Goal: Task Accomplishment & Management: Use online tool/utility

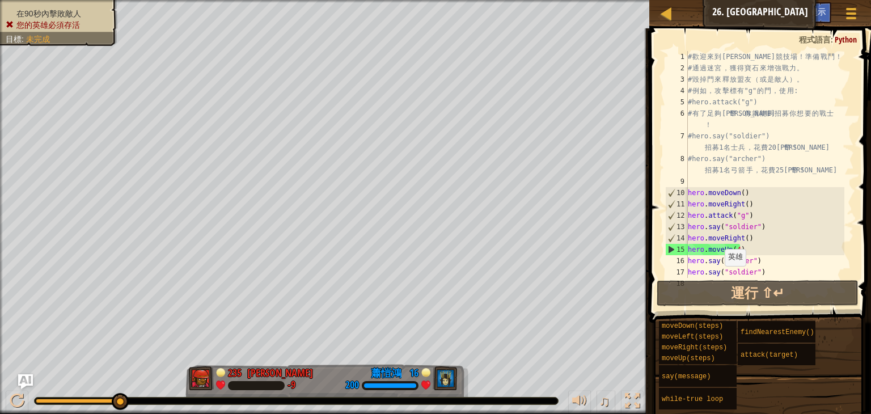
click at [126, 374] on div "在90秒內擊敗敵人 您的英雄必須存活 目標 : 未完成 235 [PERSON_NAME] -9 16 [PERSON_NAME]200 ♫ Hero -9 …" at bounding box center [435, 207] width 871 height 414
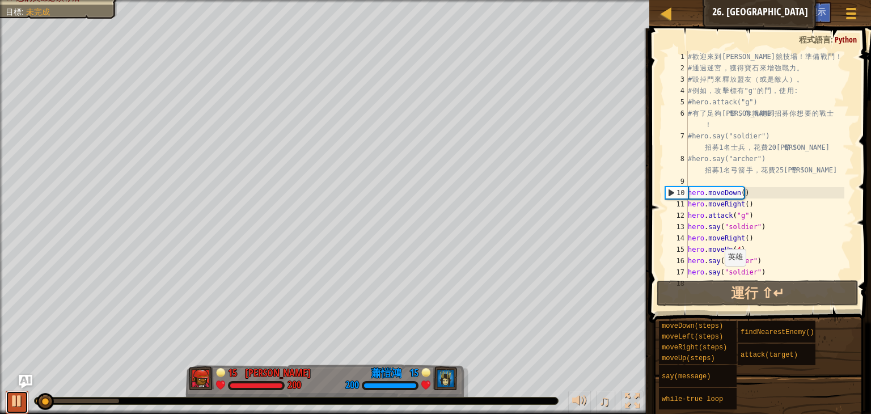
click at [22, 397] on div at bounding box center [17, 401] width 15 height 15
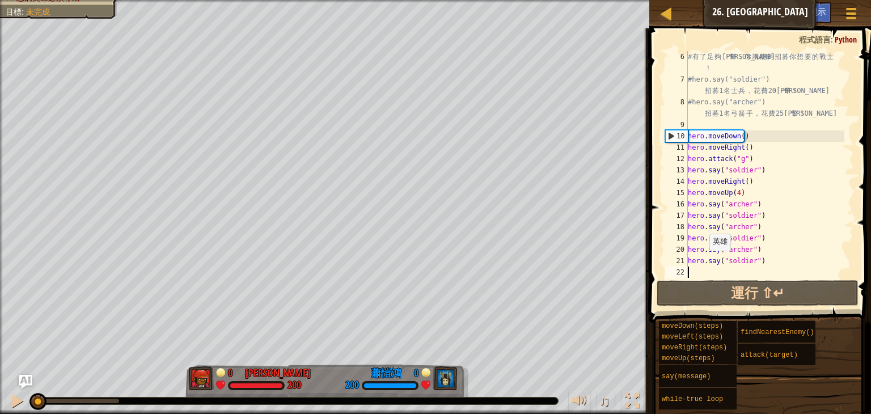
drag, startPoint x: 43, startPoint y: 402, endPoint x: 5, endPoint y: 390, distance: 40.0
click at [5, 390] on div "♫" at bounding box center [324, 398] width 649 height 34
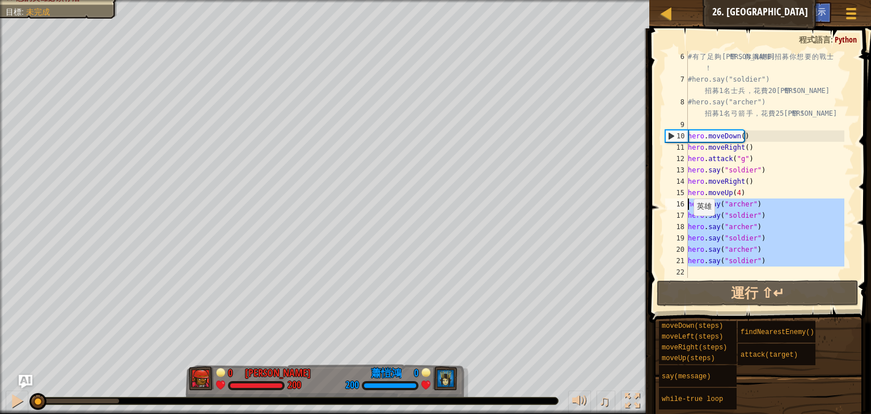
drag, startPoint x: 779, startPoint y: 267, endPoint x: 687, endPoint y: 203, distance: 112.2
click at [687, 203] on div "6 7 8 9 10 11 12 13 14 15 16 17 18 19 20 21 22 # 有 了 足 夠 金 幣 ， 你 就 能 夠 招 募 你 想 …" at bounding box center [758, 164] width 191 height 227
click at [765, 264] on div "# 有 了 足 夠 金 幣 ， 你 就 能 夠 招 募 你 想 要 的 戰 士 ！ #hero.say("soldier") 招 募 1 名 士 兵 ， 花 …" at bounding box center [765, 164] width 159 height 227
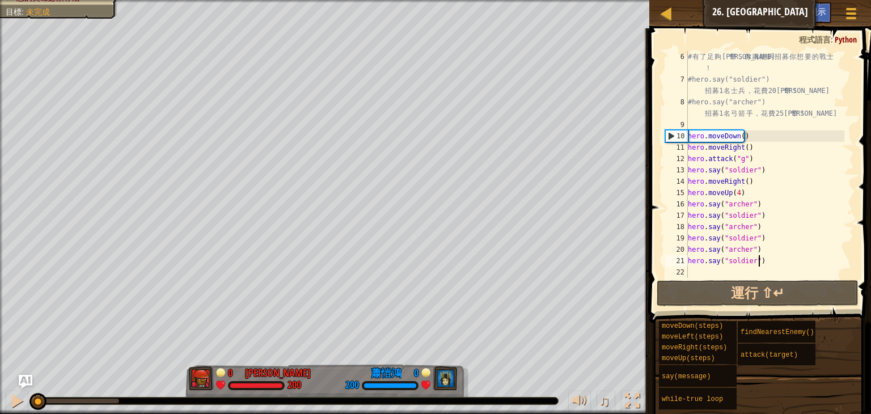
type textarea "hero.say("soldier")"
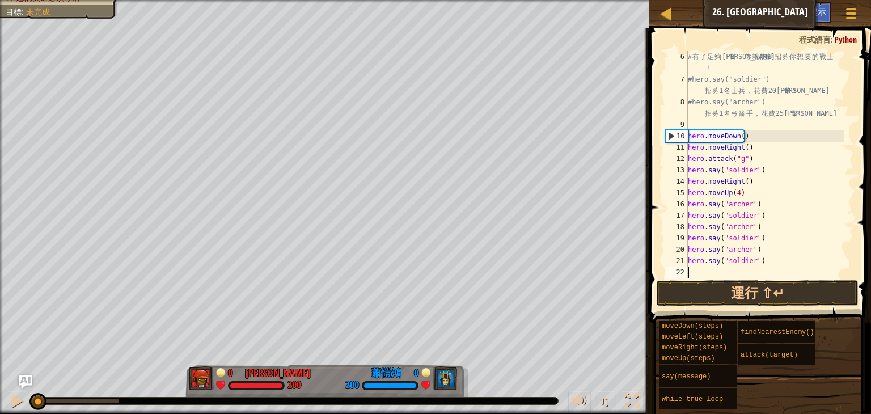
scroll to position [125, 0]
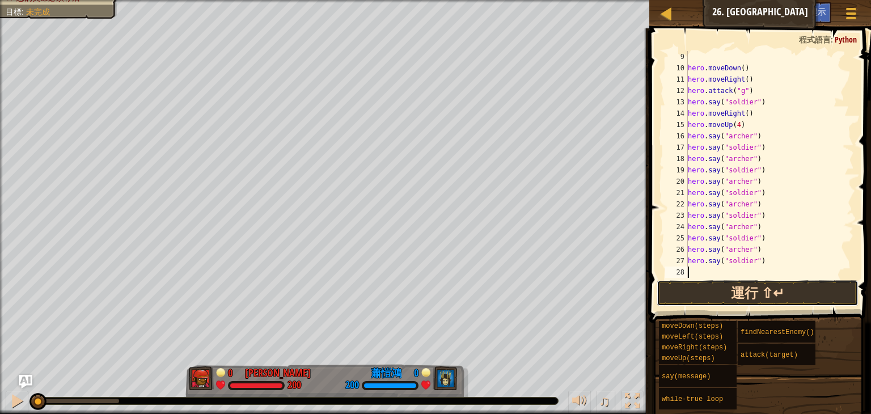
click at [709, 285] on button "運行 ⇧↵" at bounding box center [758, 293] width 202 height 26
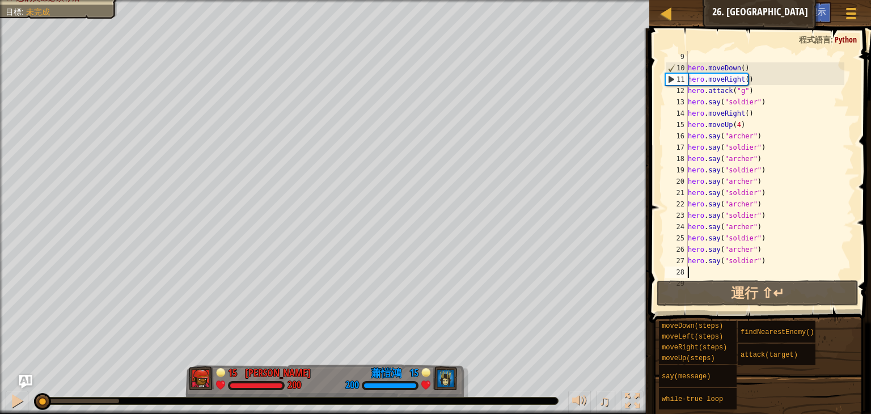
drag, startPoint x: 73, startPoint y: 396, endPoint x: 32, endPoint y: 381, distance: 42.9
click at [26, 384] on div "天梯 資訊科學入門 26. Wakka Maul競技場 遊戲選單 完成 小提示 Ask AI 1 הההההההההההההההההההההההההההההה…" at bounding box center [435, 207] width 871 height 414
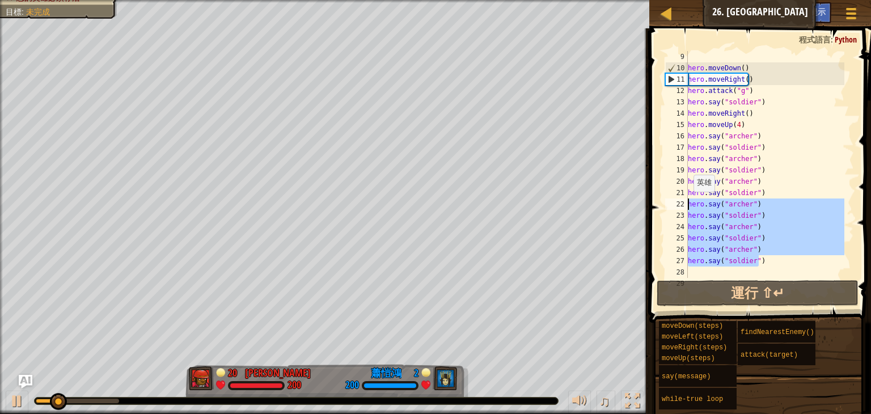
drag, startPoint x: 774, startPoint y: 265, endPoint x: 687, endPoint y: 203, distance: 106.4
click at [687, 203] on div "9 10 11 12 13 14 15 16 17 18 19 20 21 22 23 24 25 26 27 28 29 hero . moveDown (…" at bounding box center [758, 164] width 191 height 227
type textarea "hero.say("archer") hero.say("soldier")"
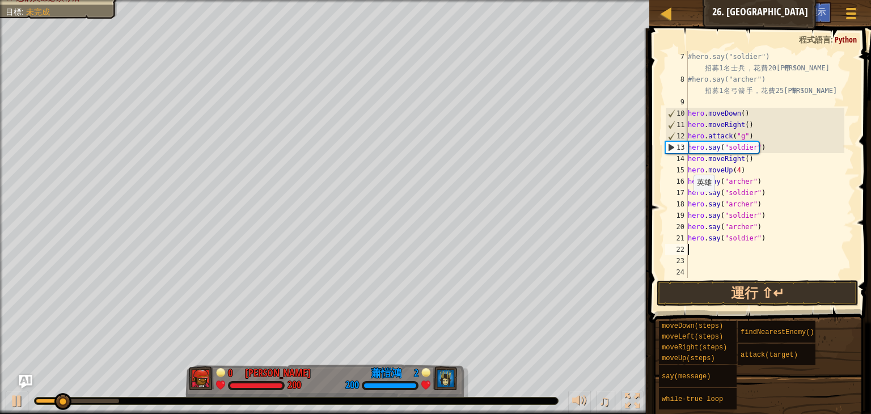
scroll to position [79, 0]
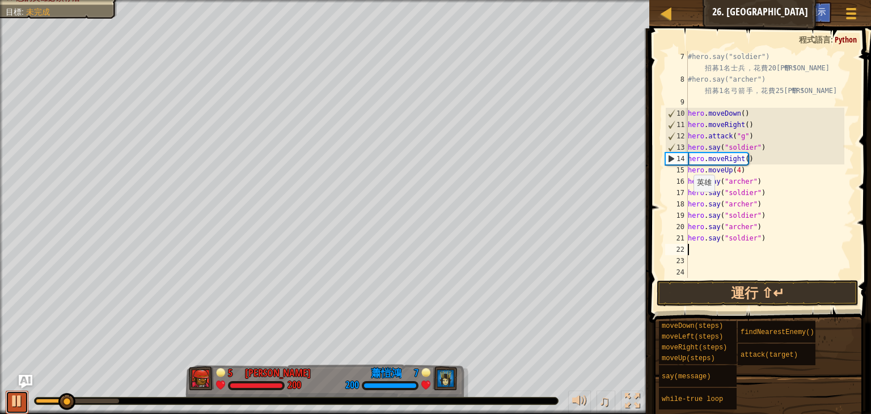
drag, startPoint x: 20, startPoint y: 400, endPoint x: 48, endPoint y: 393, distance: 29.2
click at [20, 400] on div at bounding box center [17, 401] width 15 height 15
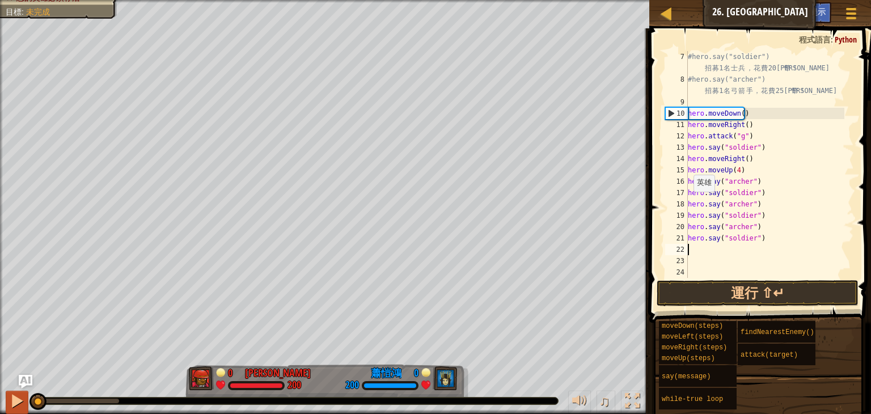
drag, startPoint x: 68, startPoint y: 400, endPoint x: 15, endPoint y: 402, distance: 53.3
click at [15, 402] on div "♫" at bounding box center [324, 398] width 649 height 34
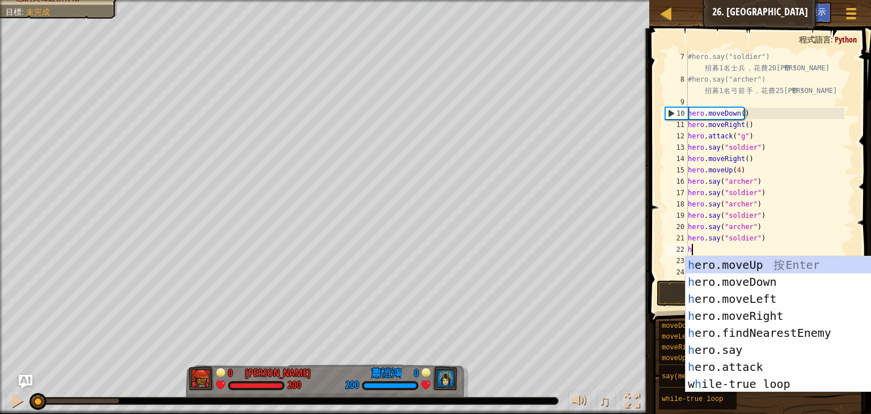
scroll to position [5, 0]
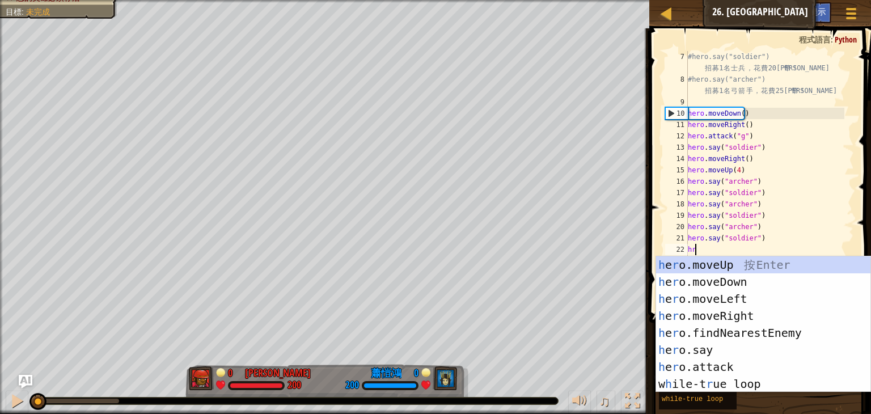
type textarea "hrr"
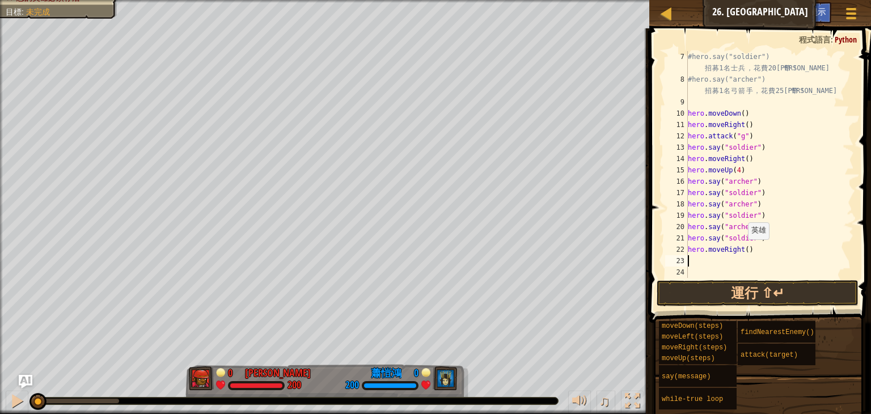
click at [742, 250] on div "#hero.say("soldier") 招 募 1 名 士 兵 ， 花 費 20 金 幣 ！ #hero.say("archer") 招 募 1 名 弓 箭…" at bounding box center [765, 181] width 159 height 261
click at [11, 399] on div at bounding box center [17, 401] width 15 height 15
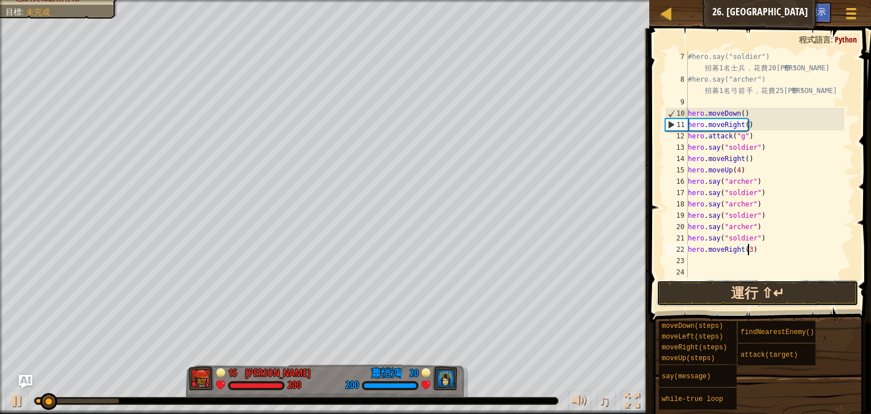
click at [722, 282] on button "運行 ⇧↵" at bounding box center [758, 293] width 202 height 26
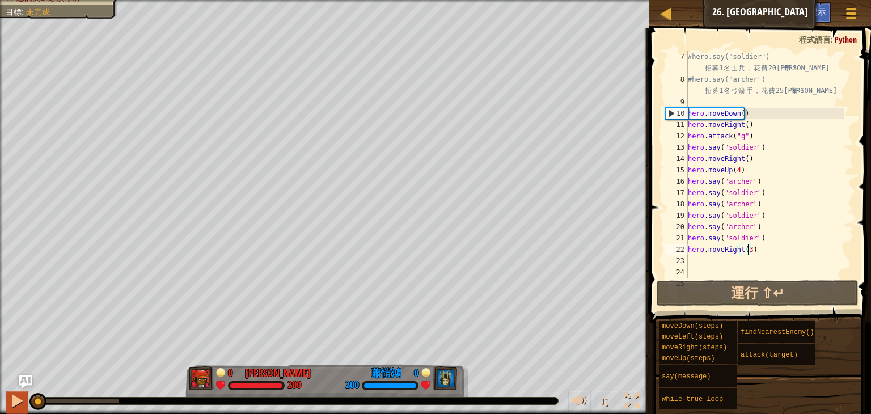
drag, startPoint x: 77, startPoint y: 398, endPoint x: 18, endPoint y: 401, distance: 59.1
click at [18, 401] on div "♫" at bounding box center [324, 398] width 649 height 34
click at [19, 401] on div at bounding box center [17, 401] width 15 height 15
click at [22, 400] on div at bounding box center [17, 401] width 15 height 15
click at [20, 402] on div at bounding box center [17, 401] width 15 height 15
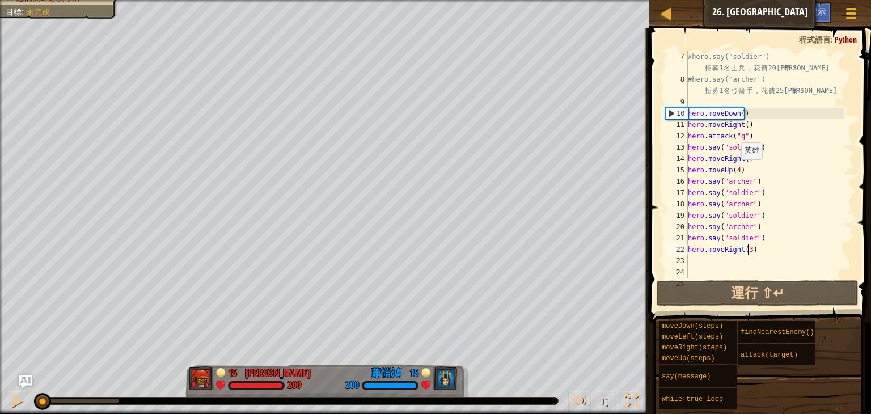
click at [736, 171] on div "#hero.say("soldier") 招 募 1 名 士 兵 ， 花 費 20 金 幣 ！ #hero.say("archer") 招 募 1 名 弓 箭…" at bounding box center [765, 181] width 159 height 261
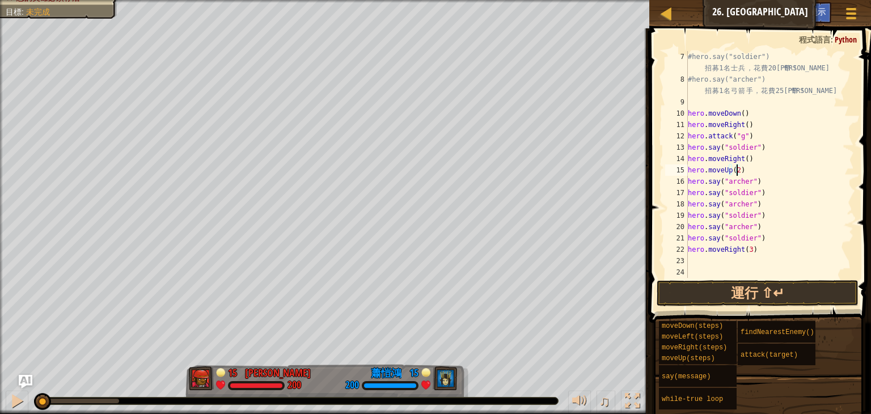
scroll to position [5, 3]
click at [749, 249] on div "#hero.say("soldier") 招 募 1 名 士 兵 ， 花 費 20 金 幣 ！ #hero.say("archer") 招 募 1 名 弓 箭…" at bounding box center [765, 181] width 159 height 261
type textarea "hero.moveRight()"
click at [694, 257] on div "#hero.say("soldier") 招 募 1 名 士 兵 ， 花 費 20 金 幣 ！ #hero.say("archer") 招 募 1 名 弓 箭…" at bounding box center [765, 181] width 159 height 261
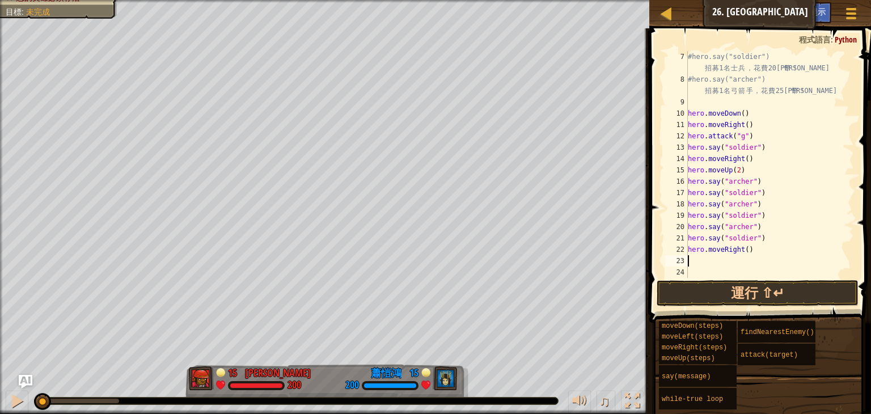
paste textarea "hero.say("soldier")"
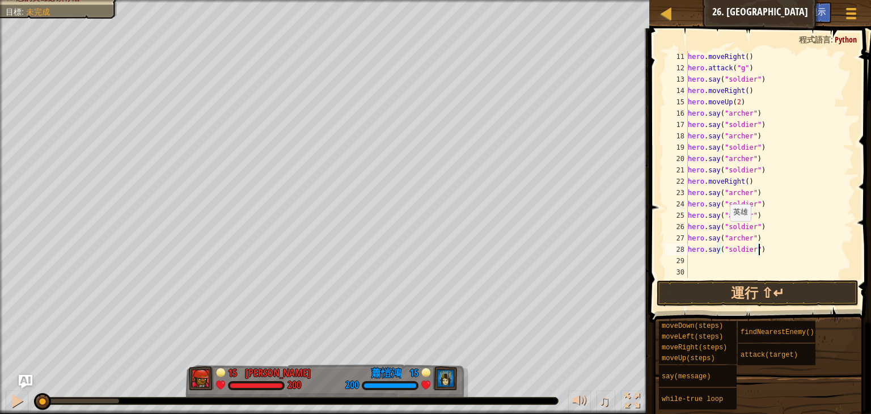
scroll to position [147, 0]
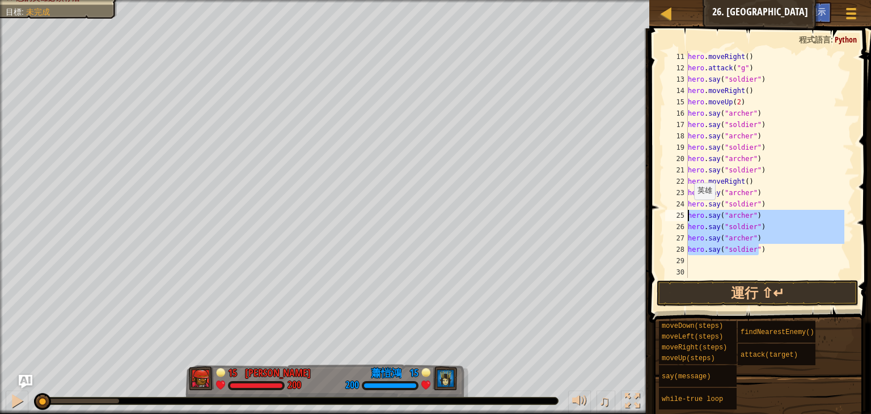
drag, startPoint x: 773, startPoint y: 250, endPoint x: 686, endPoint y: 211, distance: 95.2
click at [686, 211] on div "hero.[PERSON_NAME]("soldier") 11 12 13 14 15 16 17 18 19 20 21 22 23 24 25 26 2…" at bounding box center [758, 164] width 191 height 227
type textarea "hero.say("archer") hero.say("soldier")"
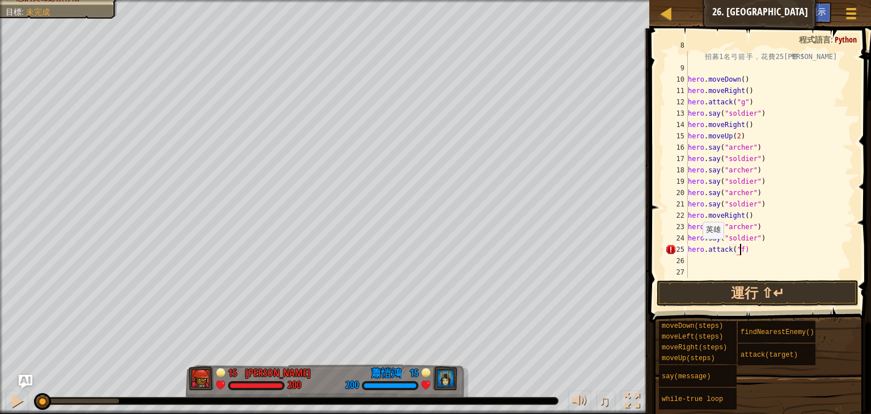
scroll to position [5, 4]
type textarea "hero.attack("f")"
click at [696, 259] on div "#hero.say("archer") 招 募 1 名 弓 箭 手 ， 花 費 25 金 幣 ！ hero . moveDown ( ) hero . mov…" at bounding box center [765, 170] width 159 height 261
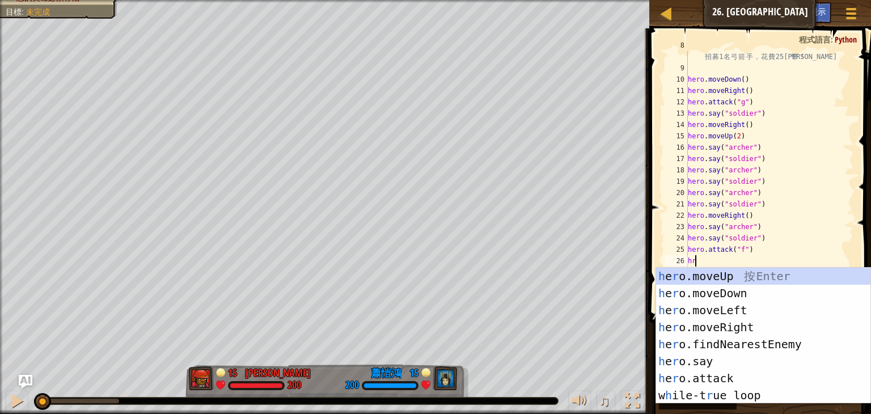
type textarea "hrr"
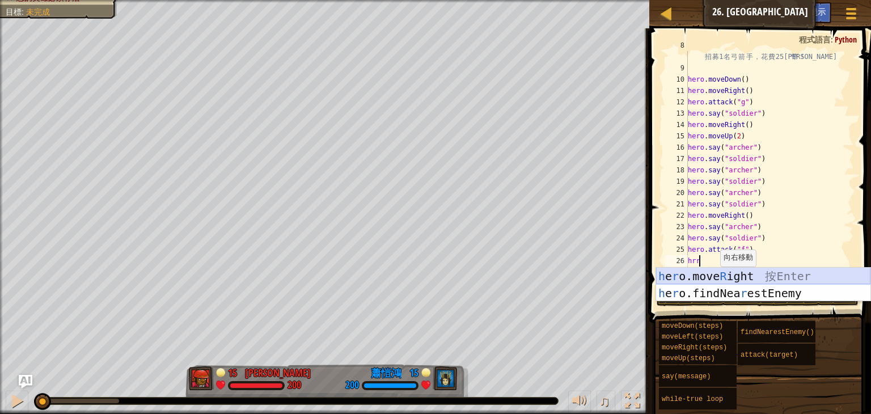
click at [720, 272] on div "h e r o.move R ight 按 Enter h e r o.findNea r estEnemy 按 Enter" at bounding box center [763, 302] width 214 height 68
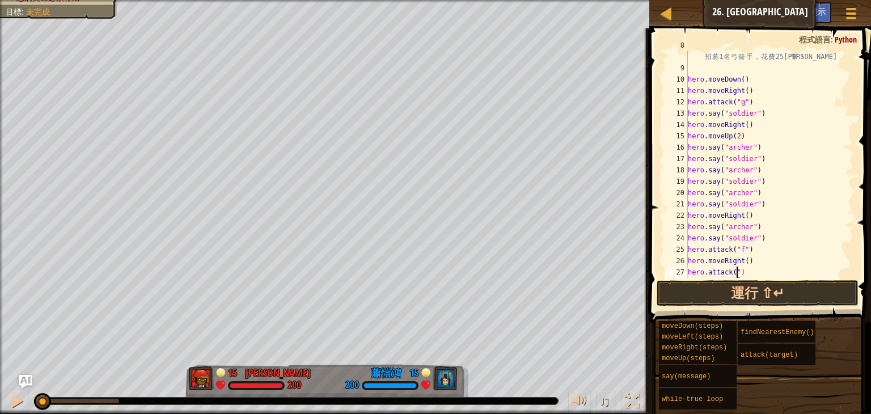
scroll to position [5, 4]
type textarea "hero.attack("e")"
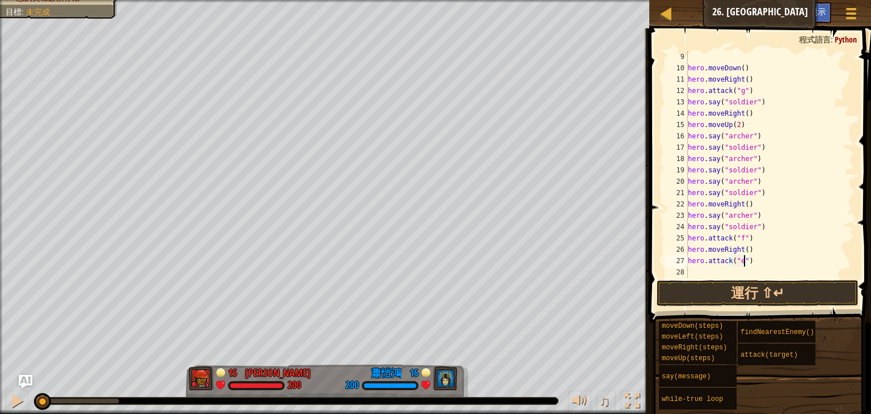
scroll to position [125, 0]
click at [752, 265] on div "hero . moveDown ( ) hero . moveRight ( ) hero . attack ( "g" ) hero . say ( "so…" at bounding box center [765, 176] width 159 height 250
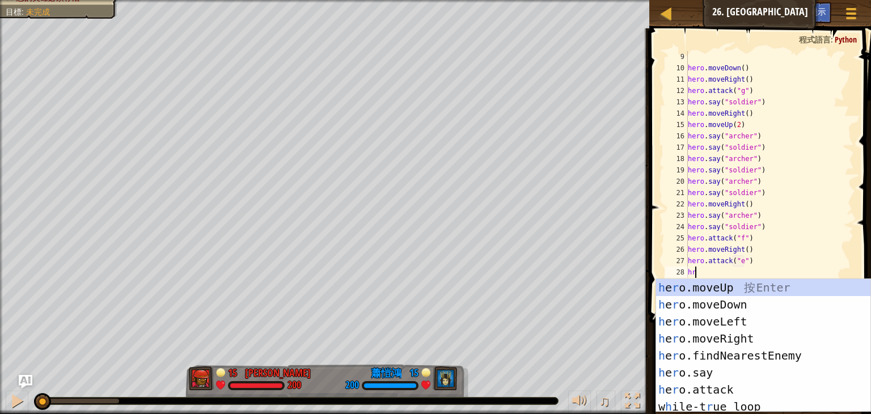
type textarea "hru"
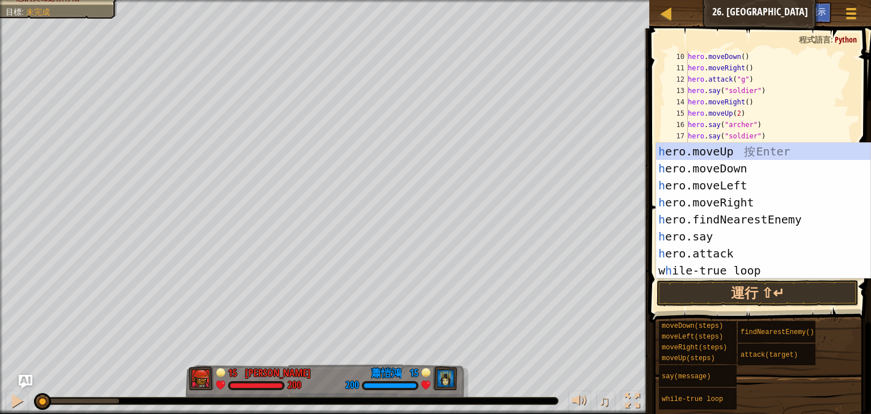
scroll to position [136, 0]
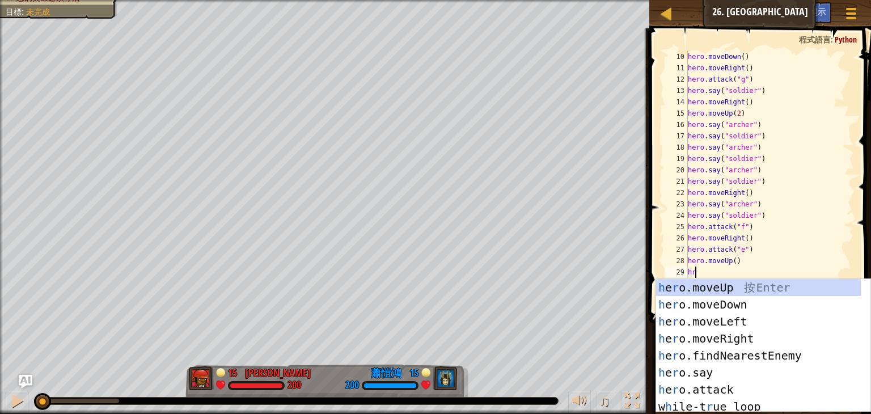
type textarea "hrr"
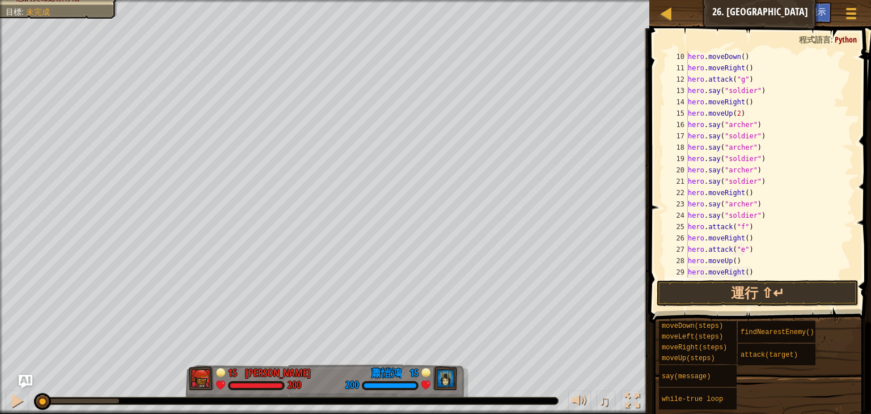
scroll to position [147, 0]
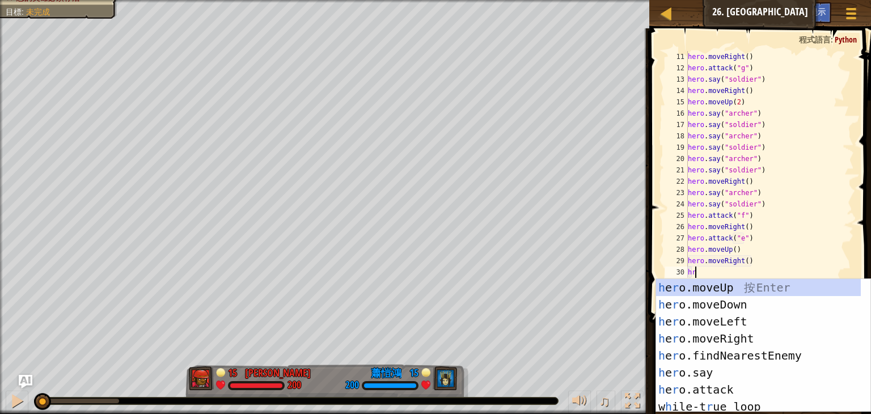
type textarea "hrd"
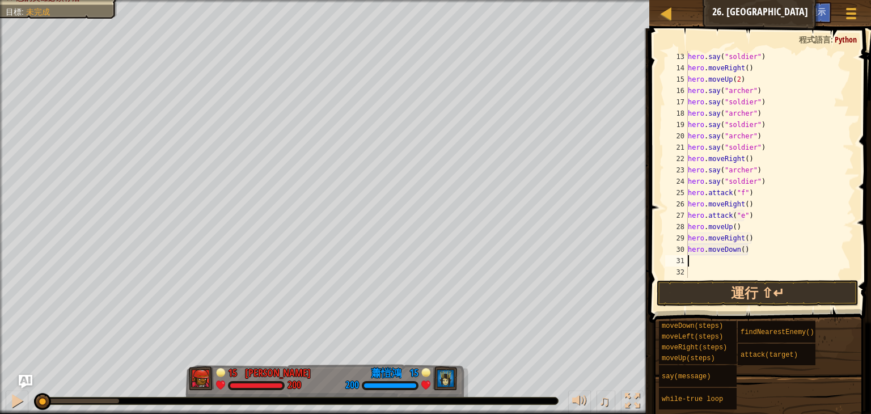
scroll to position [170, 0]
click at [737, 252] on div "hero . say ( "soldier" ) hero . moveRight ( ) hero . moveUp ( 2 ) hero . say ( …" at bounding box center [765, 176] width 159 height 250
click at [740, 250] on div "hero . say ( "soldier" ) hero . moveRight ( ) hero . moveUp ( 2 ) hero . say ( …" at bounding box center [765, 176] width 159 height 250
type textarea "hero.moveDown(3)"
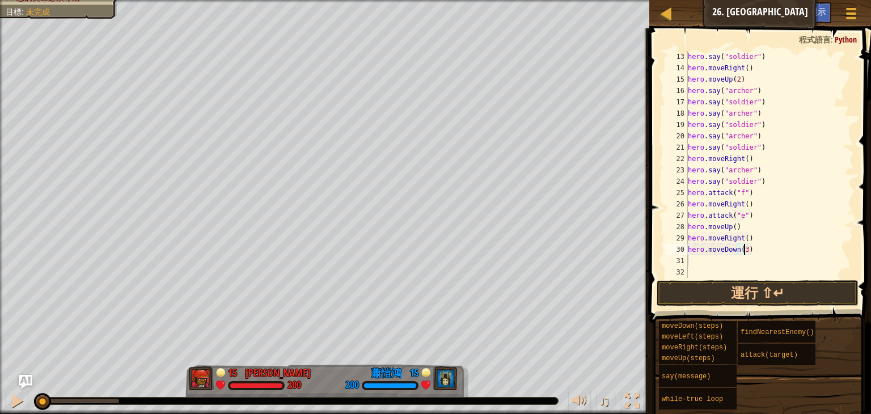
click at [733, 264] on div "hero . say ( "soldier" ) hero . moveRight ( ) hero . moveUp ( 2 ) hero . say ( …" at bounding box center [765, 176] width 159 height 250
paste textarea "hero.say("soldier")"
type textarea "hero.say("soldier")"
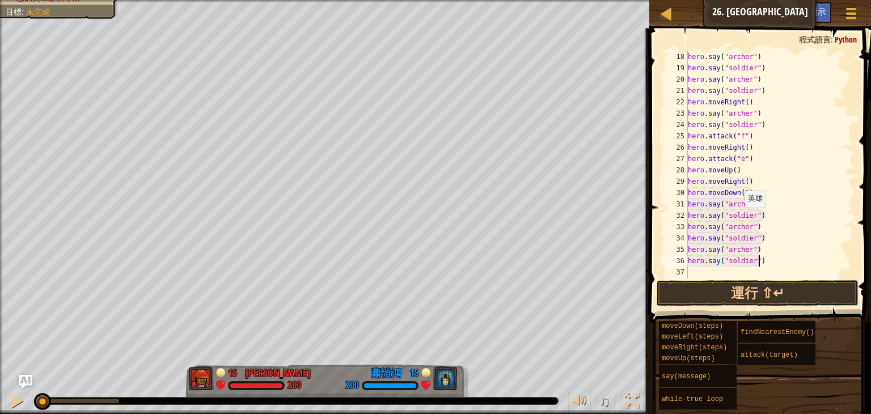
scroll to position [227, 0]
click at [774, 266] on div "hero . say ( "archer" ) hero . say ( "soldier" ) hero . say ( "archer" ) hero .…" at bounding box center [765, 176] width 159 height 250
type textarea "hero.attack("h")"
click at [782, 266] on div "hero . say ( "soldier" ) hero . say ( "archer" ) hero . say ( "soldier" ) hero …" at bounding box center [765, 176] width 159 height 250
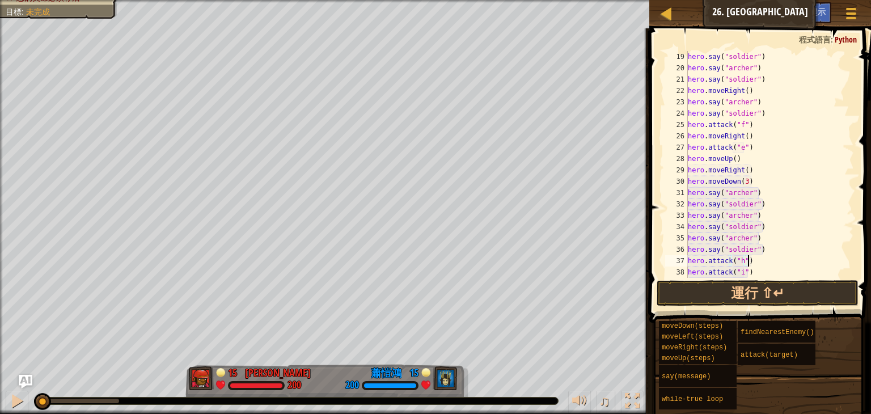
type textarea "hero.attack("i")"
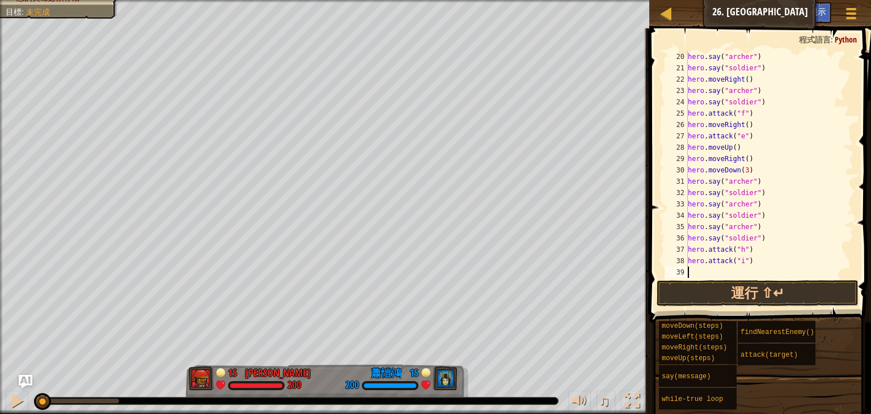
paste textarea "hero.say("soldier")"
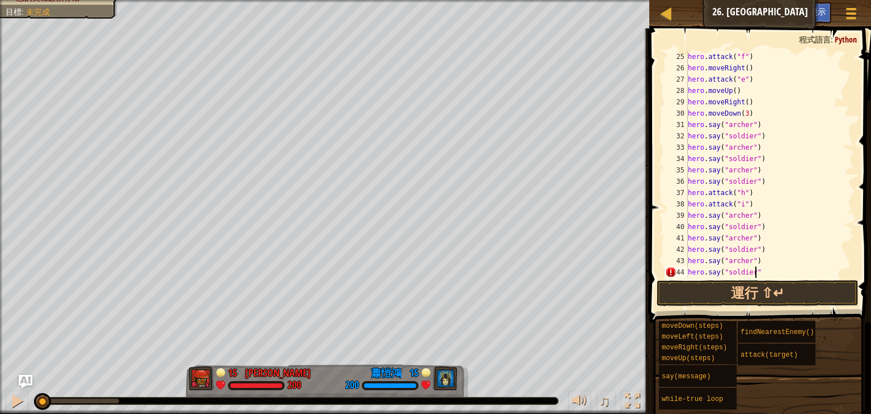
type textarea "hero.say("soldier")"
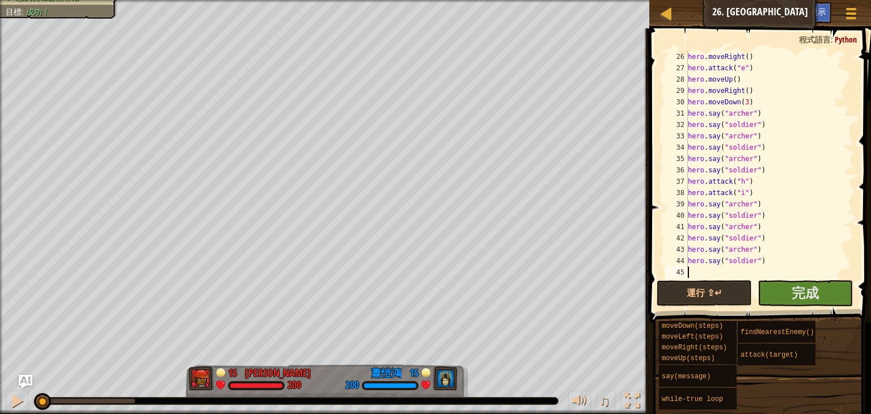
scroll to position [318, 0]
paste textarea "hero.say("soldier")"
click at [829, 129] on div "hero . say ( "archer" ) hero . say ( "soldier" ) hero . say ( "archer" ) hero .…" at bounding box center [765, 176] width 159 height 250
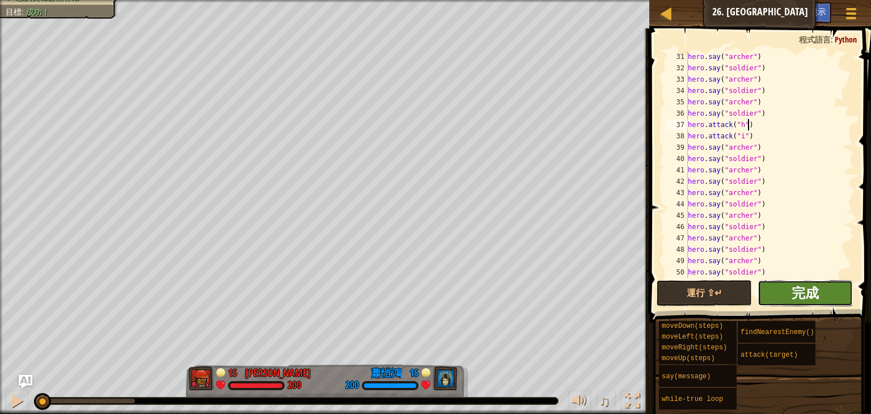
click at [803, 296] on span "完成" at bounding box center [805, 293] width 27 height 18
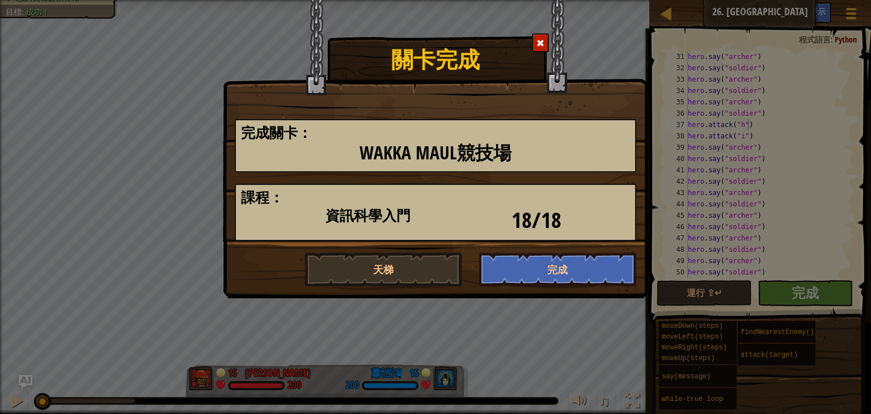
click at [538, 43] on span at bounding box center [541, 43] width 8 height 8
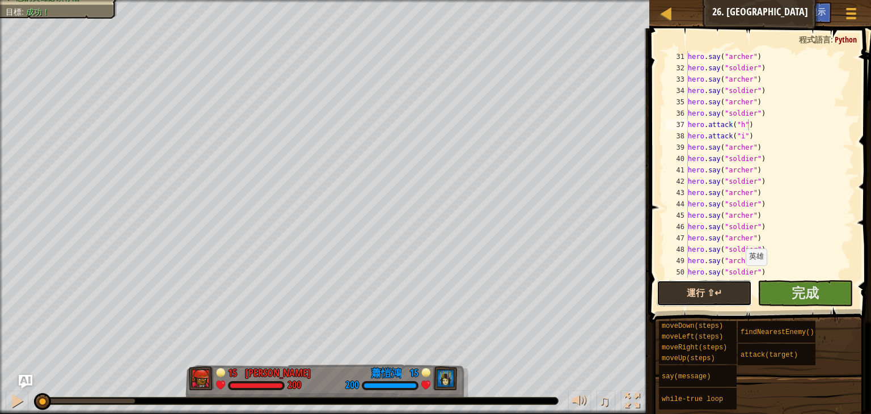
click at [703, 291] on button "運行 ⇧↵" at bounding box center [704, 293] width 95 height 26
drag, startPoint x: 49, startPoint y: 399, endPoint x: 16, endPoint y: 399, distance: 32.9
click at [17, 398] on div "♫" at bounding box center [324, 398] width 649 height 34
click at [16, 402] on div at bounding box center [17, 401] width 15 height 15
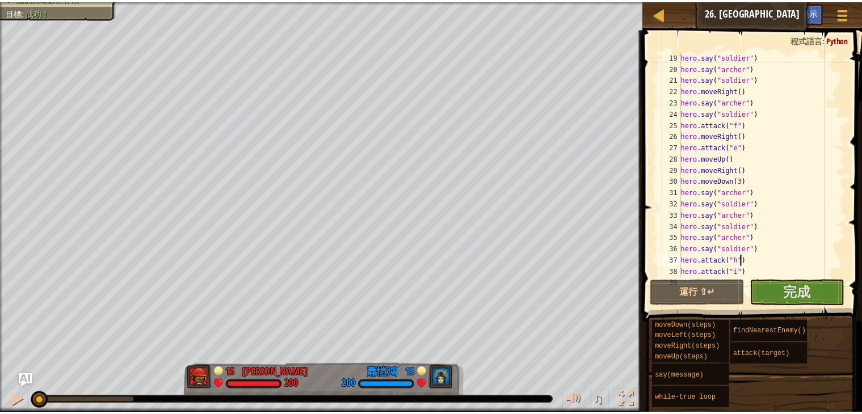
scroll to position [204, 0]
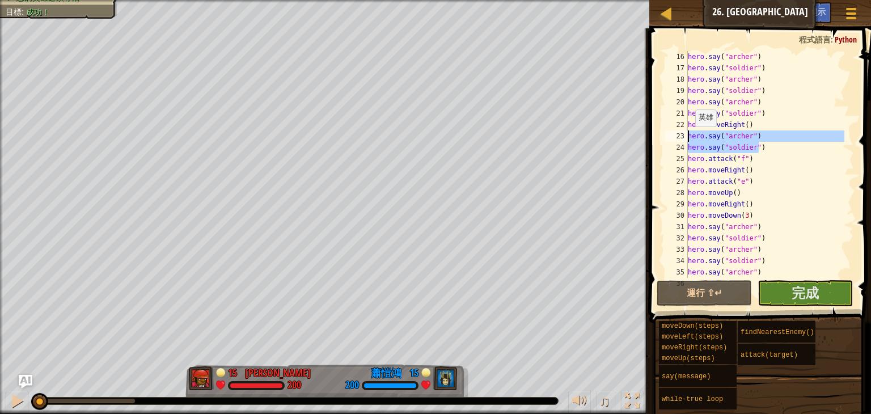
drag, startPoint x: 765, startPoint y: 147, endPoint x: 690, endPoint y: 138, distance: 76.1
click at [690, 138] on div "hero . say ( "archer" ) hero . say ( "soldier" ) hero . say ( "archer" ) hero .…" at bounding box center [765, 176] width 159 height 250
type textarea "hero.say("archer") hero.say("soldier")"
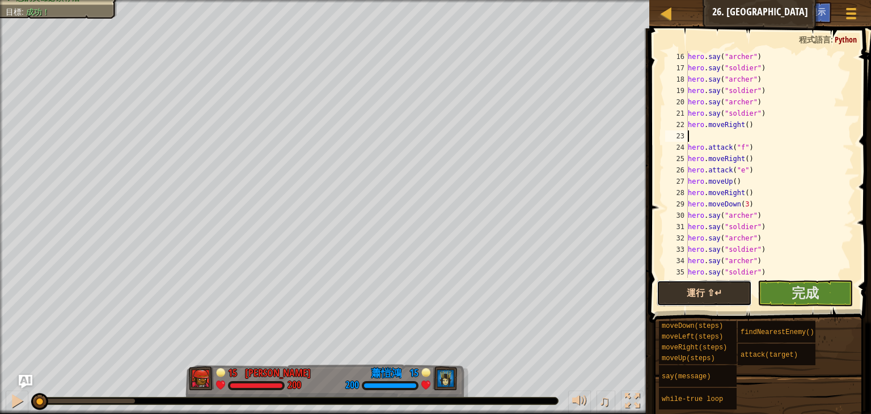
click at [704, 286] on button "運行 ⇧↵" at bounding box center [704, 293] width 95 height 26
drag, startPoint x: 48, startPoint y: 400, endPoint x: 5, endPoint y: 380, distance: 47.5
click at [3, 0] on body "天梯 資訊科學入門 26. Wakka Maul競技場 遊戲選單 完成 小提示 Ask AI 1 הההההההההההההההההההההההההההההה…" at bounding box center [435, 0] width 871 height 0
click at [690, 159] on div "hero . say ( "archer" ) hero . say ( "soldier" ) hero . say ( "archer" ) hero .…" at bounding box center [765, 176] width 159 height 250
type textarea "hero.moveRight()"
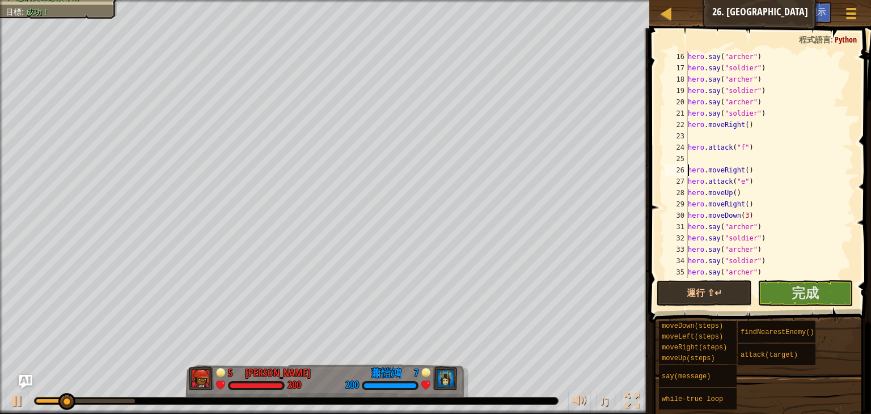
click at [692, 159] on div "hero . say ( "archer" ) hero . say ( "soldier" ) hero . say ( "archer" ) hero .…" at bounding box center [765, 176] width 159 height 250
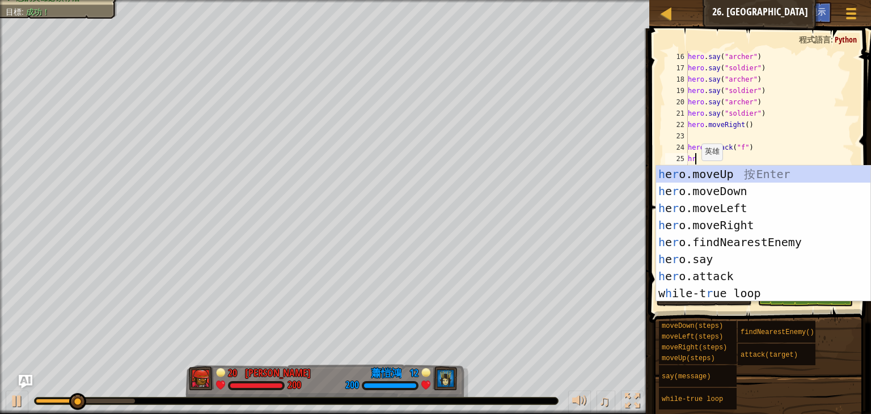
type textarea "hru"
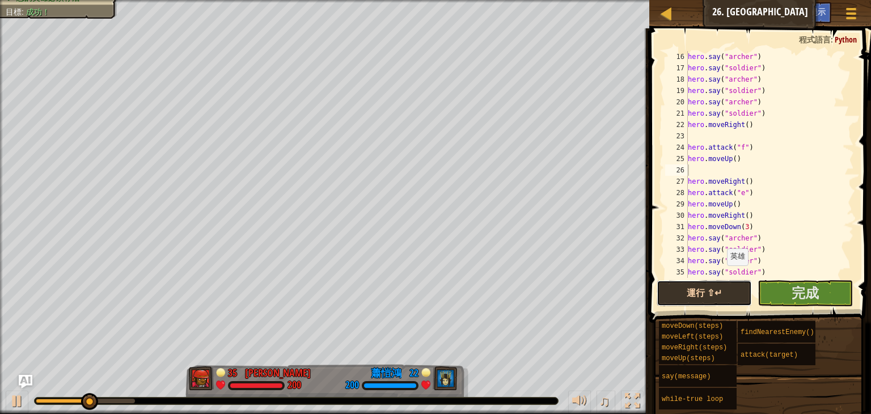
click at [707, 294] on button "運行 ⇧↵" at bounding box center [704, 293] width 95 height 26
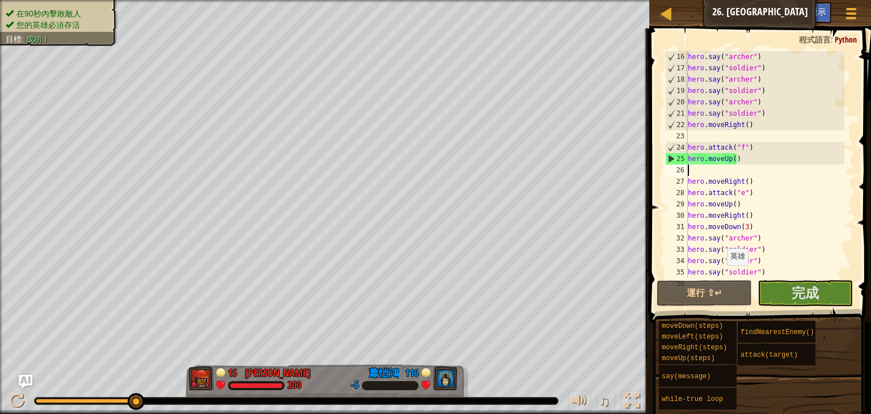
drag, startPoint x: 96, startPoint y: 401, endPoint x: 146, endPoint y: 398, distance: 50.6
click at [146, 398] on div at bounding box center [297, 401] width 524 height 7
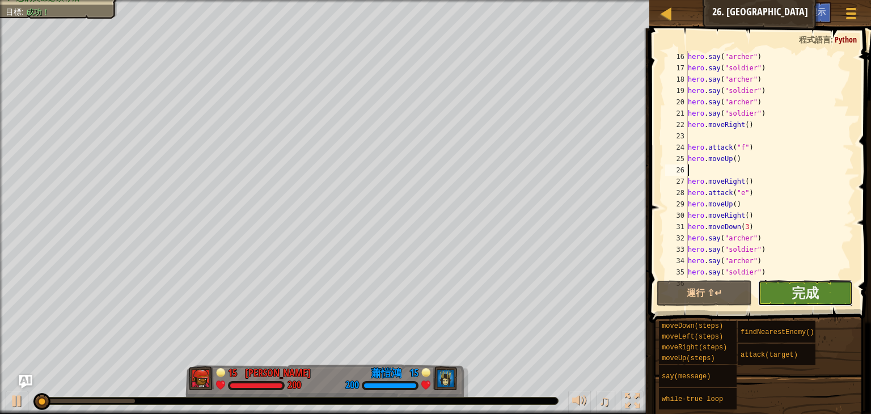
click at [828, 290] on button "完成" at bounding box center [805, 293] width 95 height 26
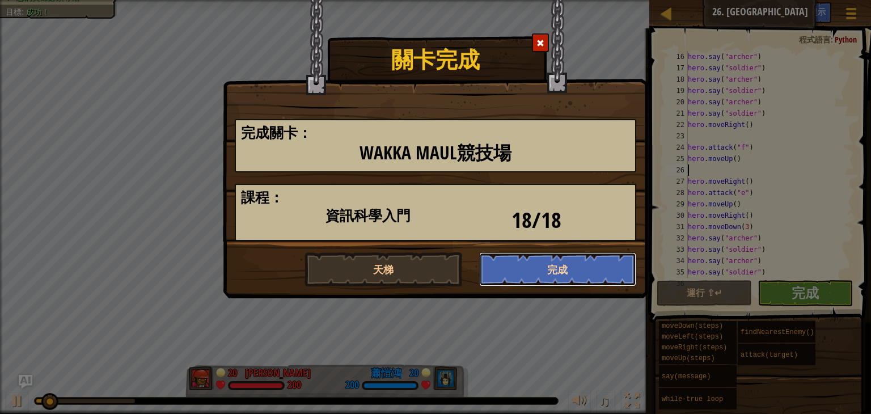
click at [589, 269] on button "完成" at bounding box center [558, 269] width 158 height 34
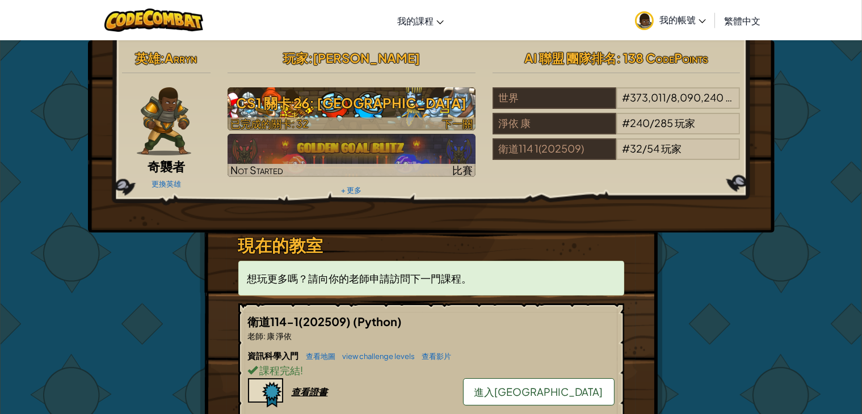
click at [365, 107] on h3 "CS1 關卡 26: [GEOGRAPHIC_DATA]" at bounding box center [351, 103] width 248 height 26
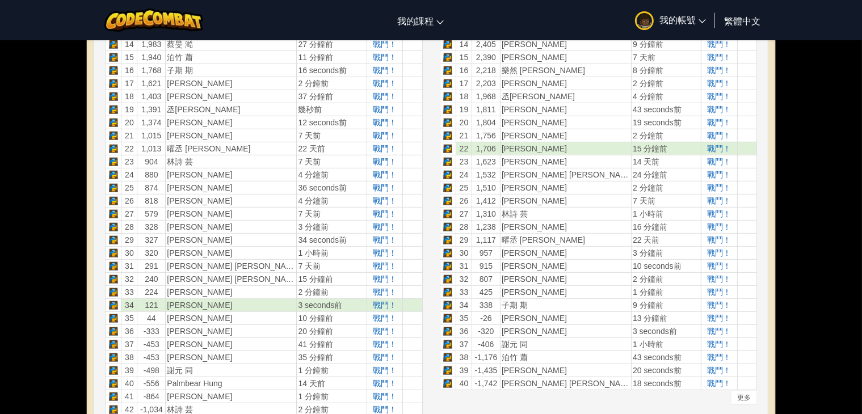
scroll to position [624, 0]
